Goal: Find specific page/section: Find specific page/section

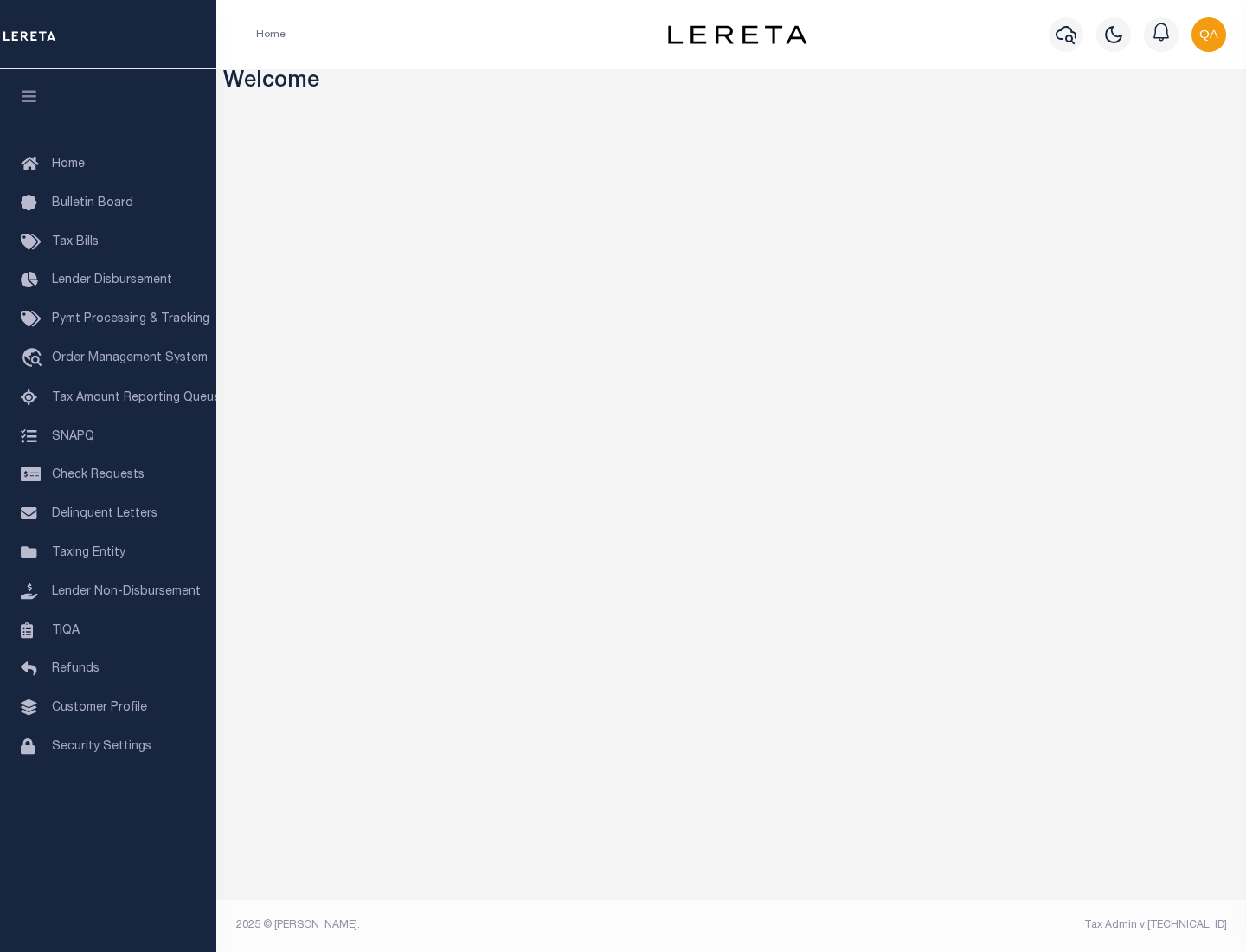
click at [108, 475] on span "Check Requests" at bounding box center [98, 475] width 93 height 13
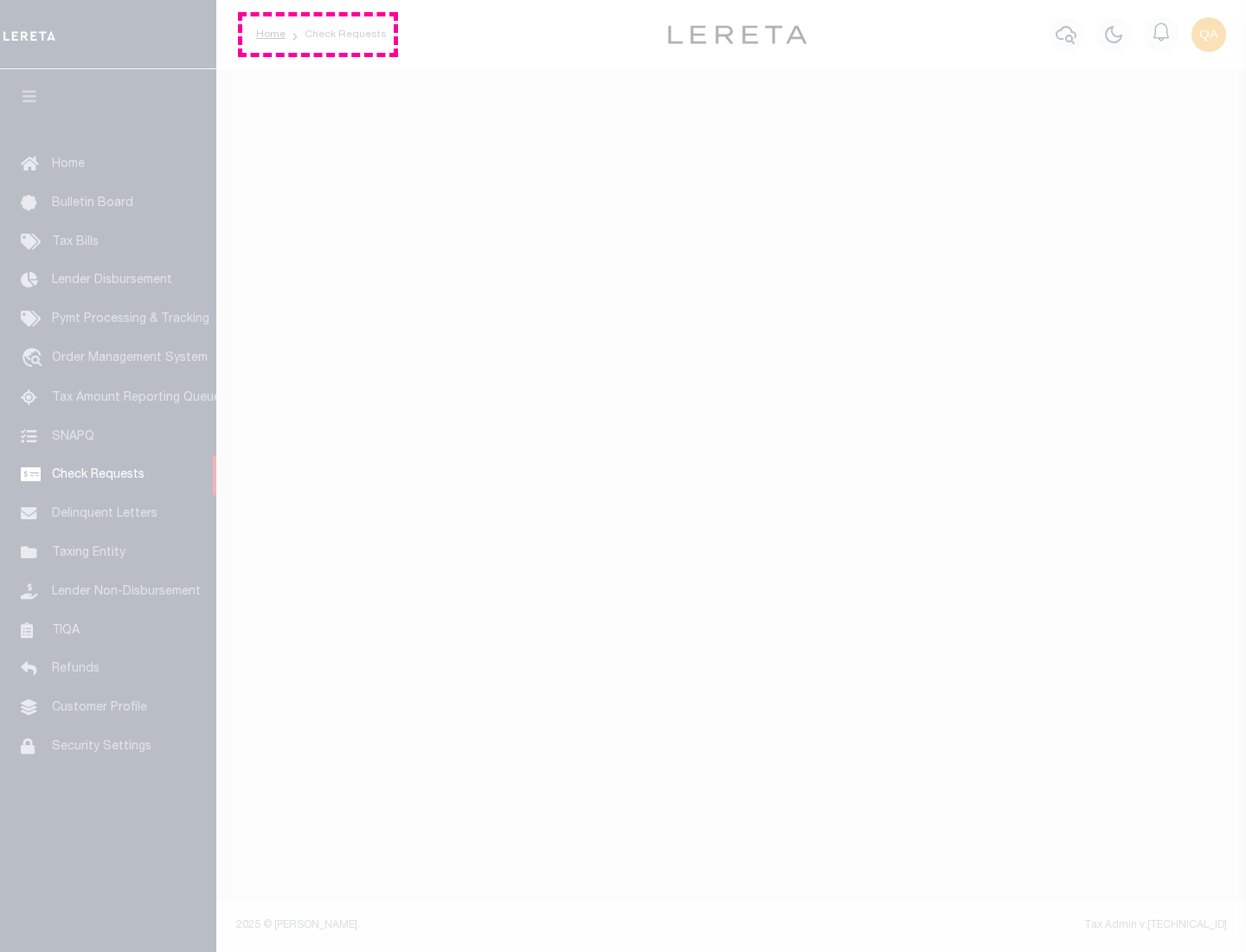
select select "50"
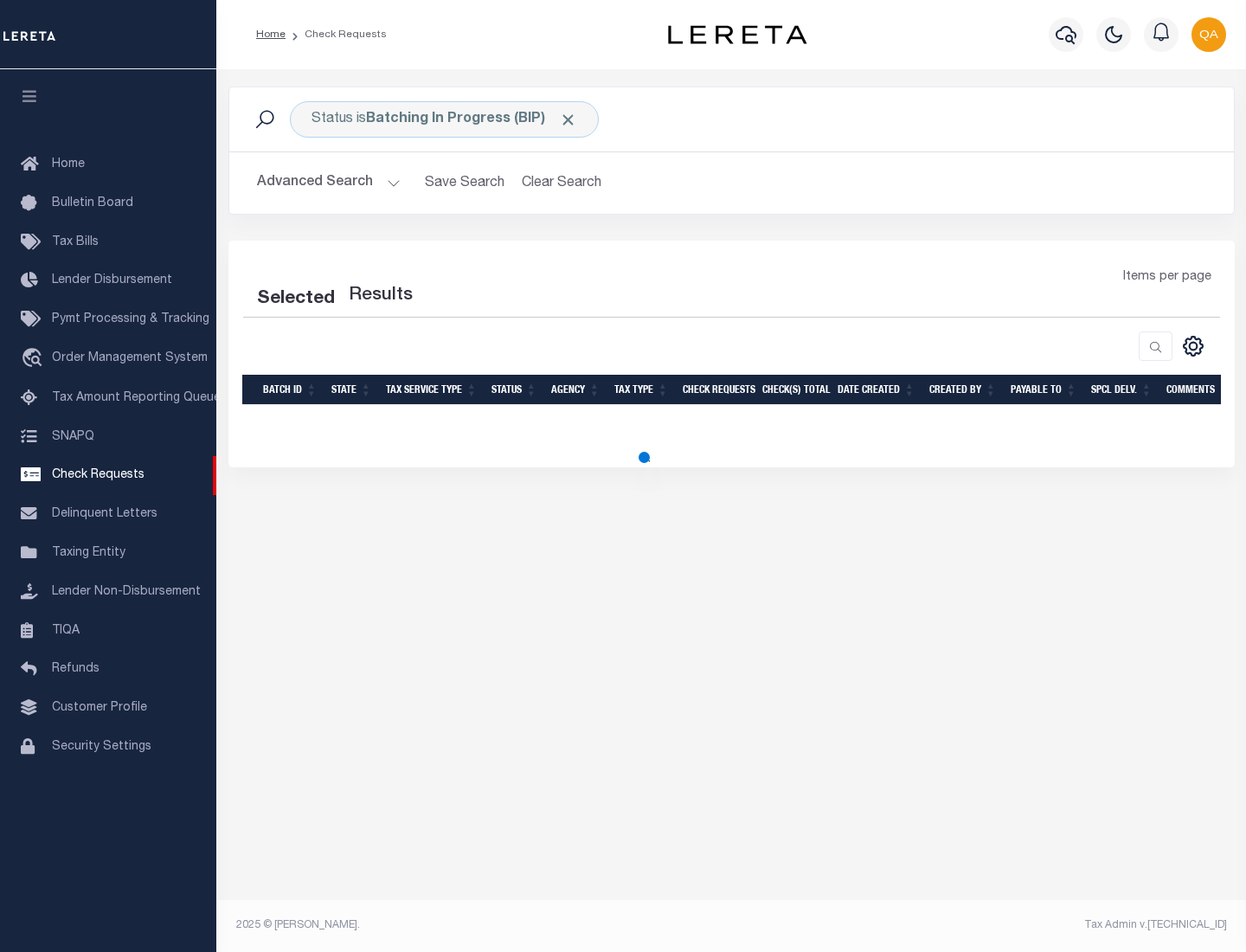
select select "50"
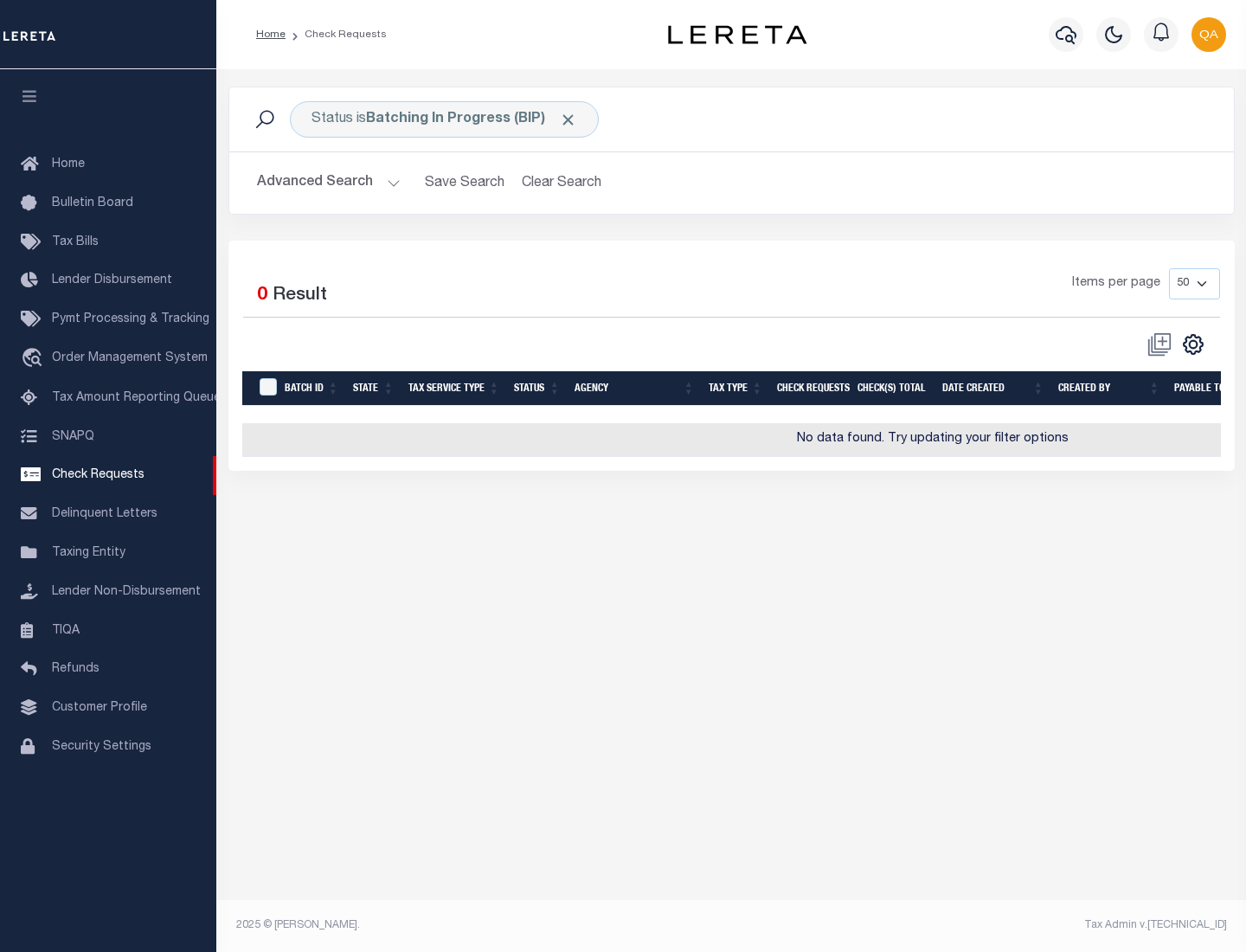
click at [569, 120] on span "Click to Remove" at bounding box center [568, 120] width 18 height 18
